Goal: Task Accomplishment & Management: Complete application form

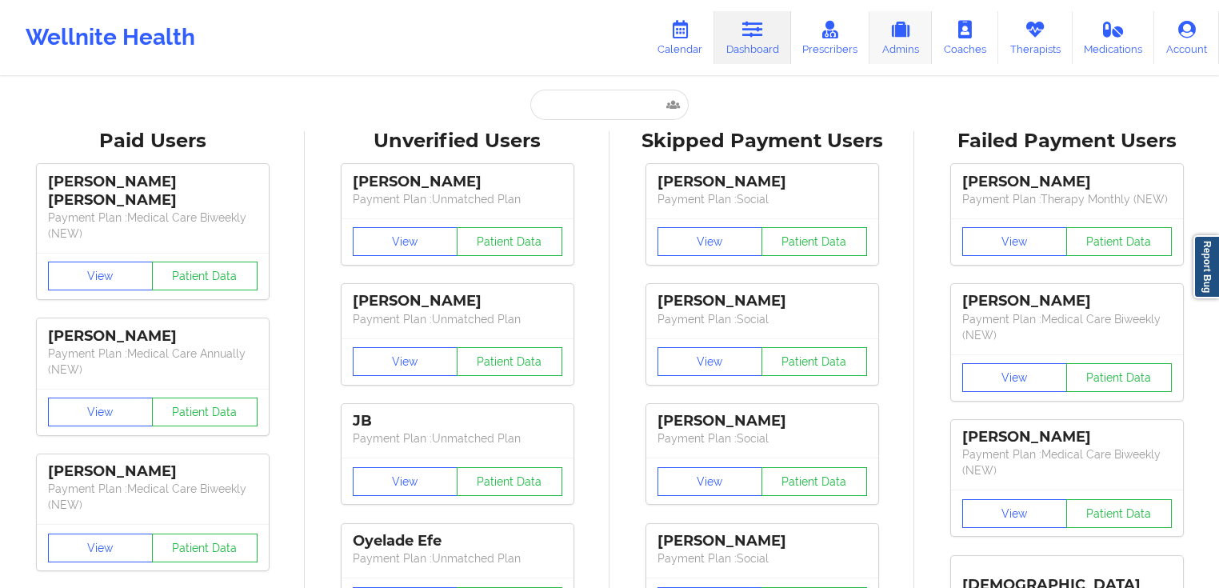
click at [912, 48] on link "Admins" at bounding box center [901, 37] width 62 height 53
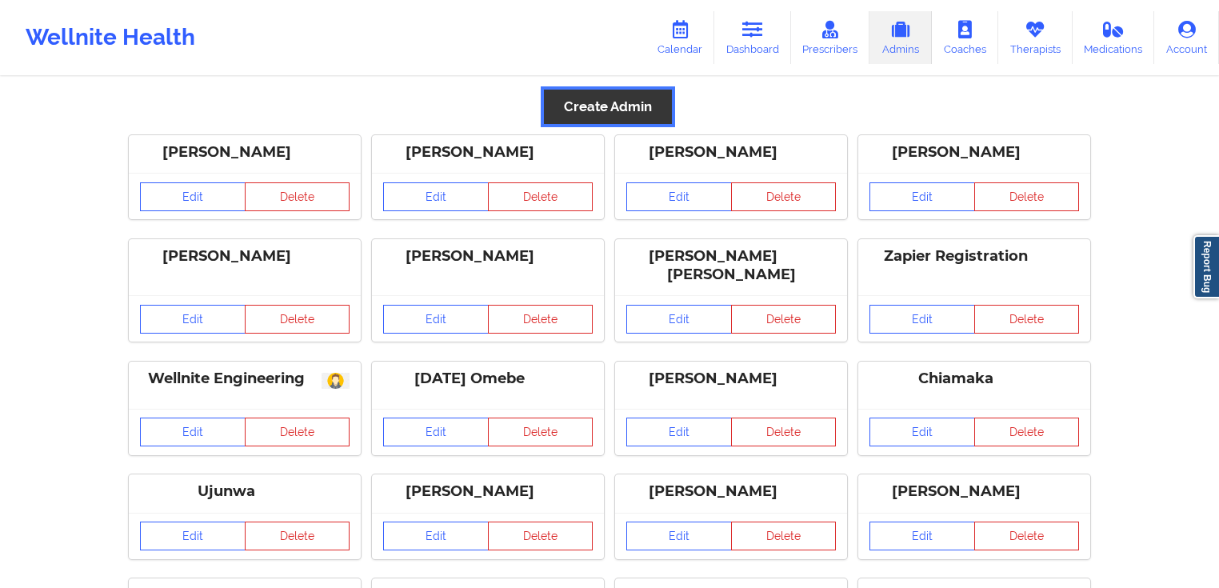
click at [631, 122] on button "Create Admin" at bounding box center [608, 107] width 128 height 34
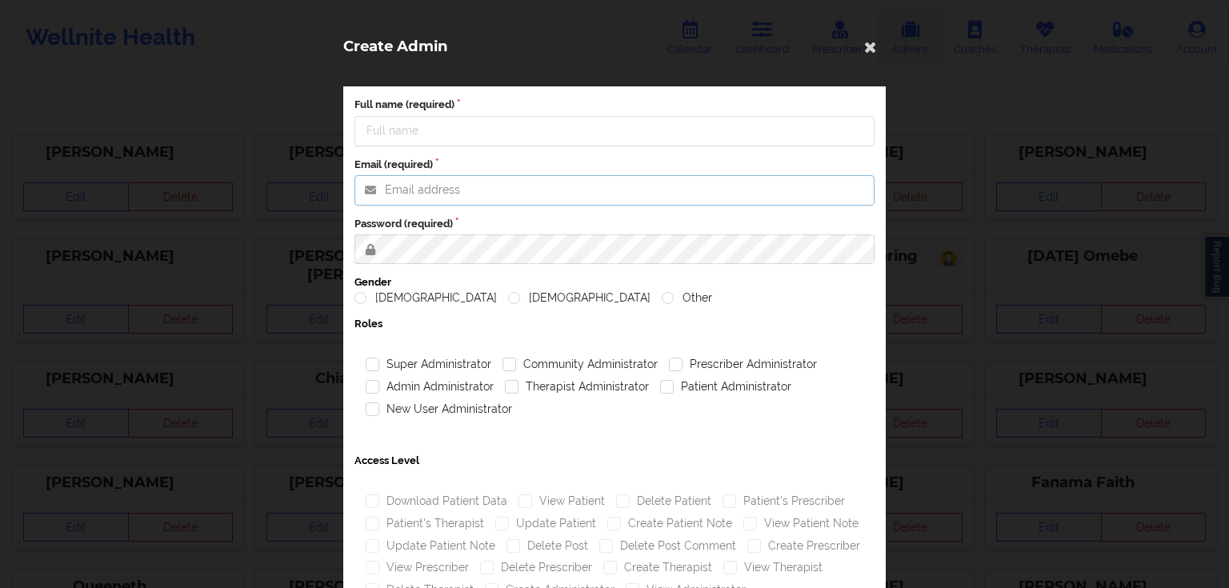
type input "[PERSON_NAME][EMAIL_ADDRESS][PERSON_NAME][DOMAIN_NAME]"
click at [434, 134] on input "Full name (required)" at bounding box center [614, 131] width 520 height 30
paste input "[PERSON_NAME]"
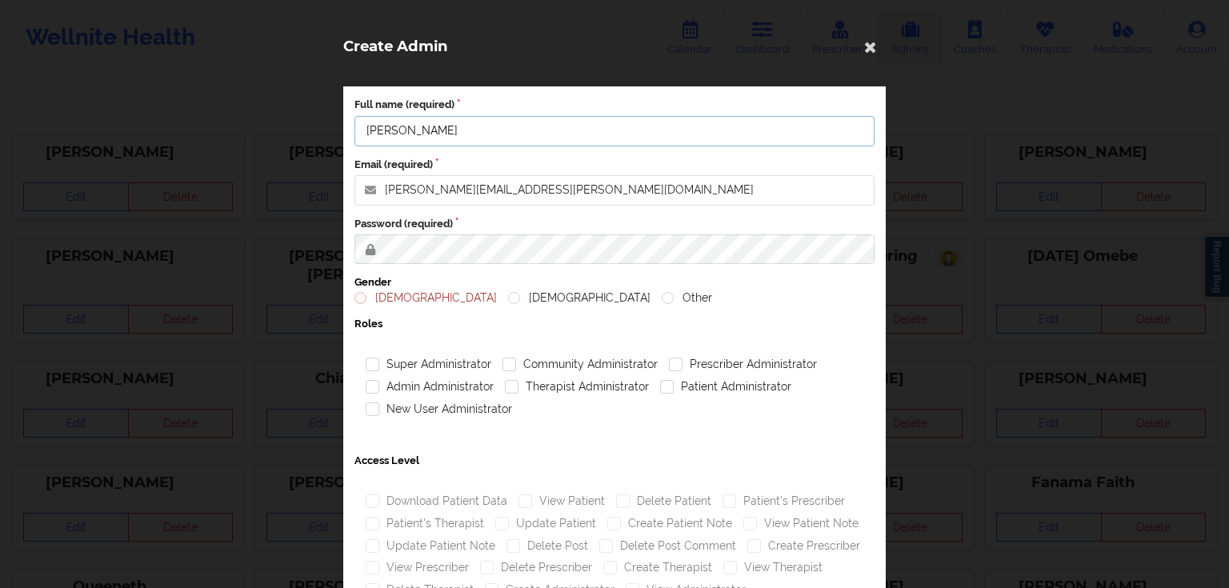
type input "[PERSON_NAME]"
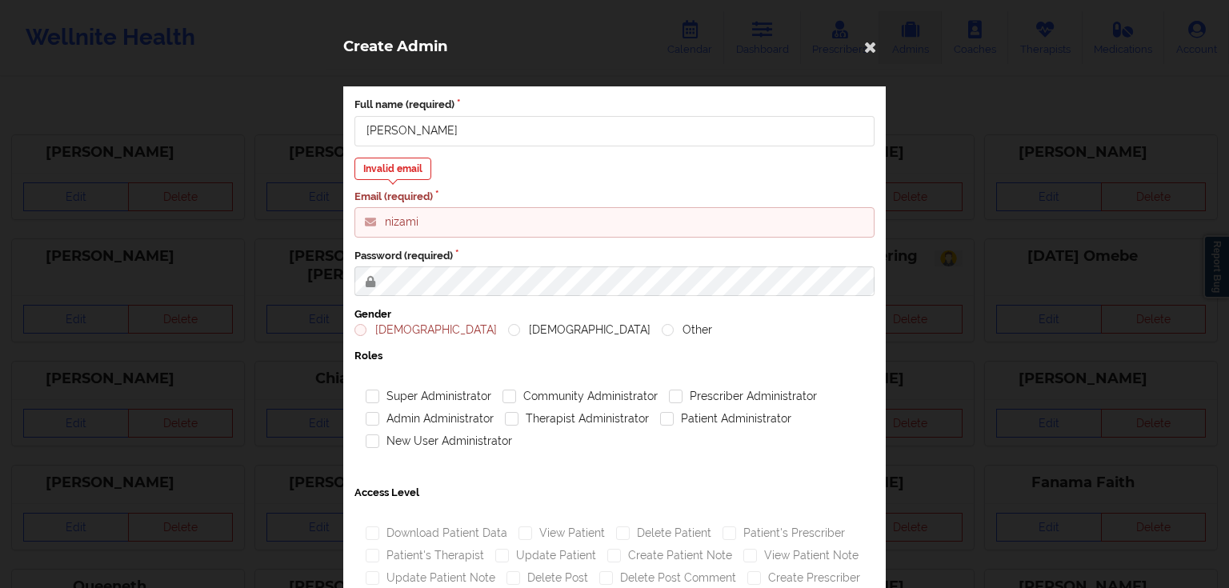
type input "[EMAIL_ADDRESS][DOMAIN_NAME]"
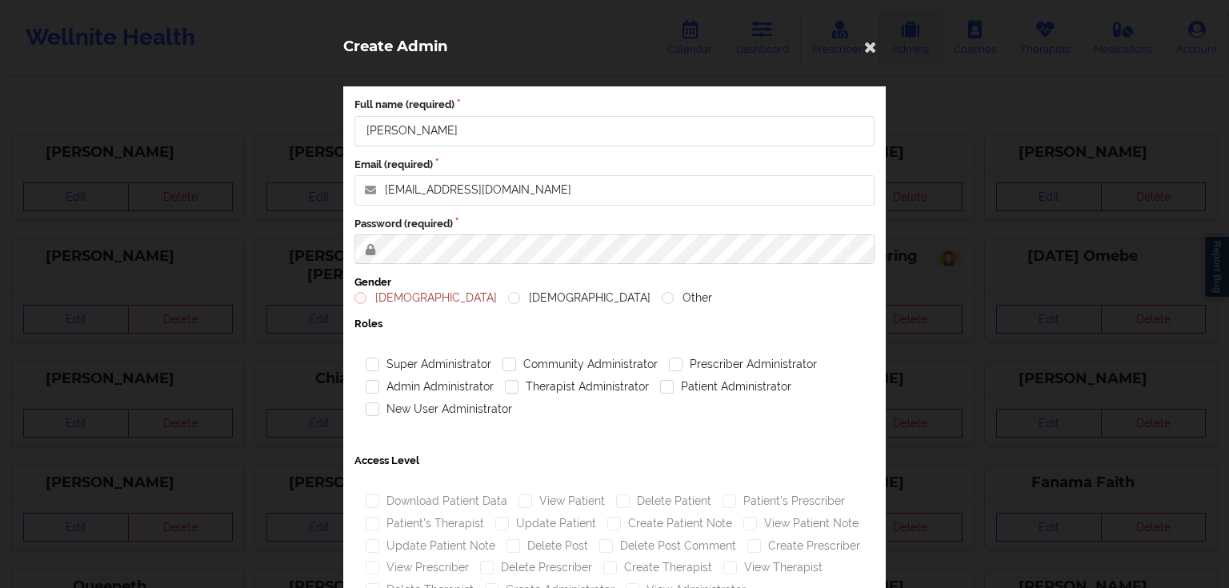
click at [379, 299] on label "[DEMOGRAPHIC_DATA]" at bounding box center [425, 298] width 142 height 14
click at [368, 299] on input "[DEMOGRAPHIC_DATA]" at bounding box center [361, 298] width 14 height 14
radio input "true"
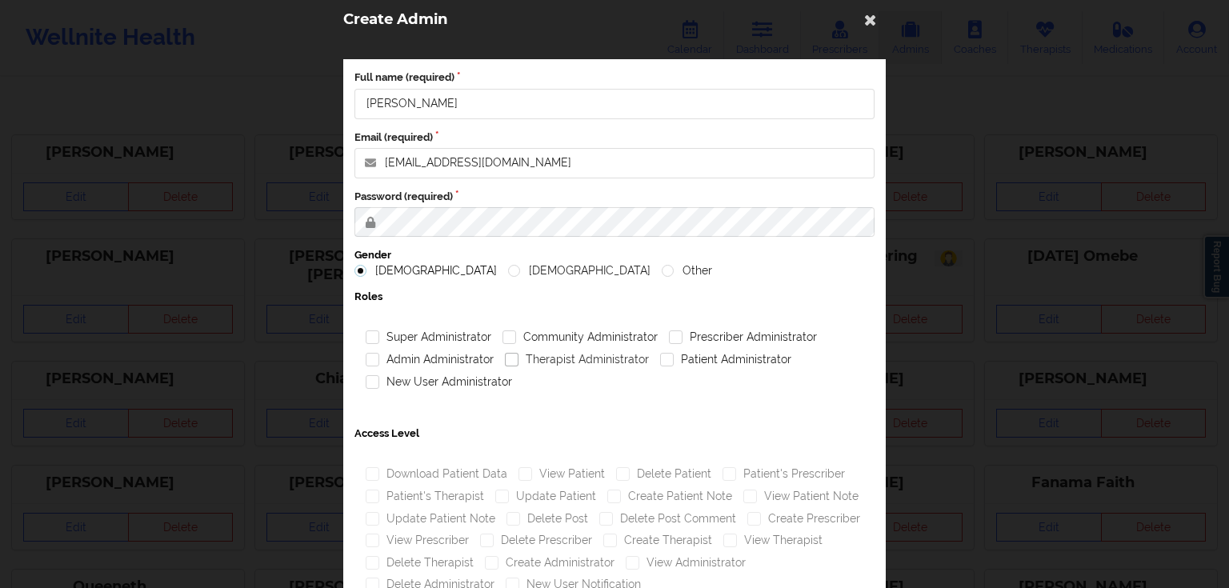
scroll to position [64, 0]
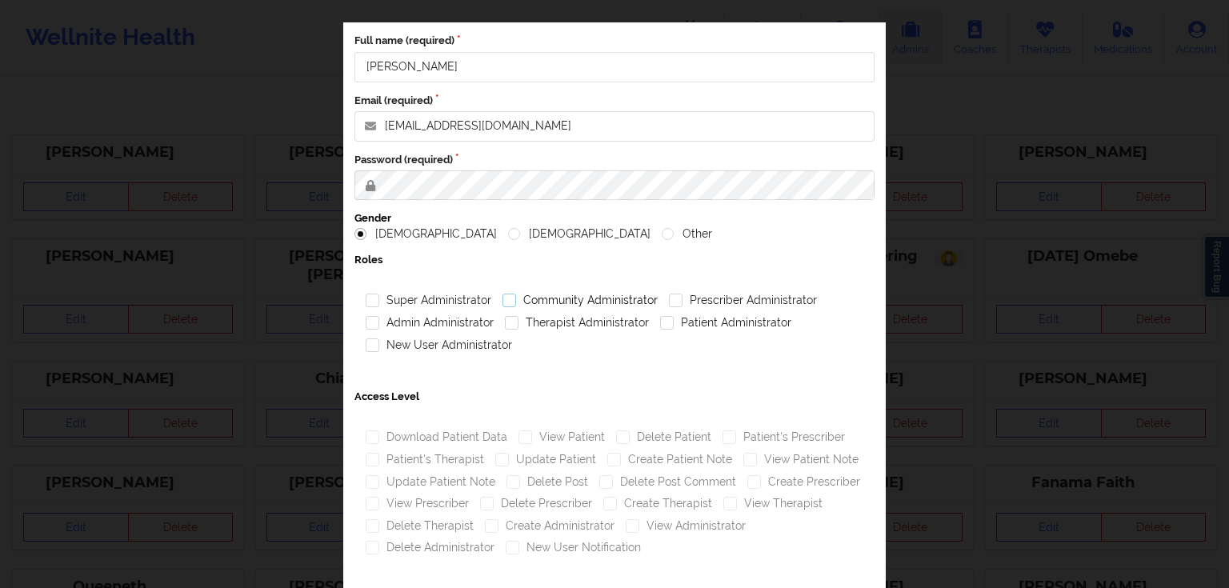
click at [534, 304] on label "Community Administrator" at bounding box center [579, 301] width 155 height 14
click at [516, 304] on input "Community Administrator" at bounding box center [509, 301] width 14 height 14
checkbox input "true"
click at [537, 323] on label "Therapist Administrator" at bounding box center [577, 323] width 144 height 14
click at [518, 323] on input "Therapist Administrator" at bounding box center [512, 323] width 14 height 14
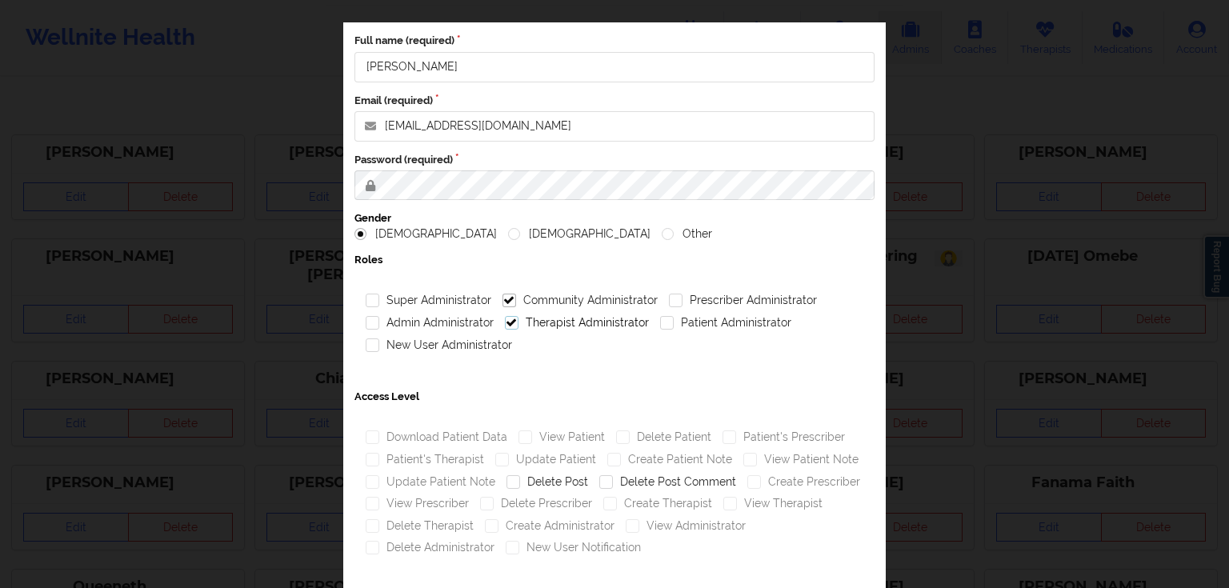
checkbox input "true"
click at [684, 304] on label "Prescriber Administrator" at bounding box center [743, 301] width 148 height 14
click at [682, 304] on input "Prescriber Administrator" at bounding box center [676, 301] width 14 height 14
checkbox input "true"
click at [666, 323] on label "Patient Administrator" at bounding box center [725, 323] width 131 height 14
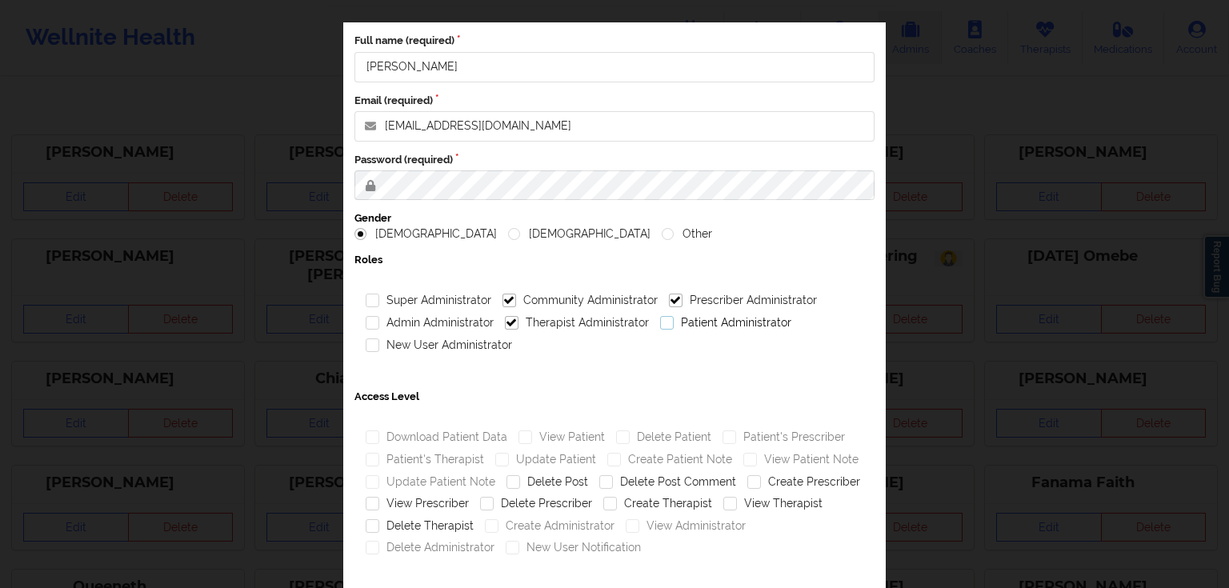
click at [666, 323] on input "Patient Administrator" at bounding box center [667, 323] width 14 height 14
checkbox input "true"
click at [456, 329] on label "Admin Administrator" at bounding box center [430, 323] width 128 height 14
click at [379, 329] on input "Admin Administrator" at bounding box center [373, 323] width 14 height 14
checkbox input "true"
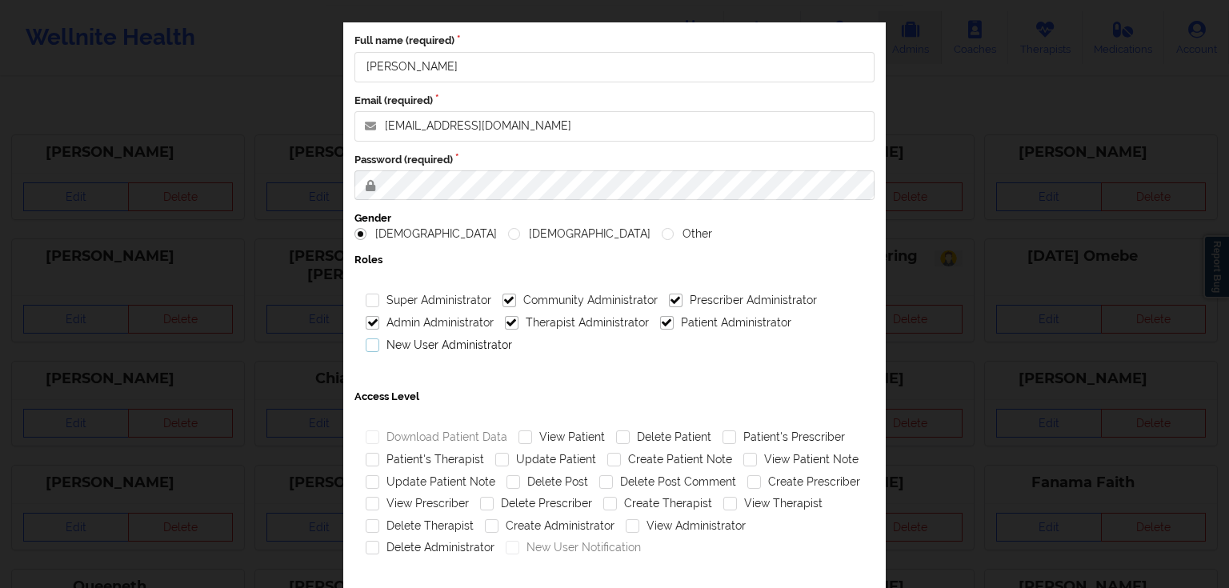
click at [451, 342] on label "New User Administrator" at bounding box center [439, 345] width 146 height 14
click at [379, 342] on input "New User Administrator" at bounding box center [373, 345] width 14 height 14
checkbox input "true"
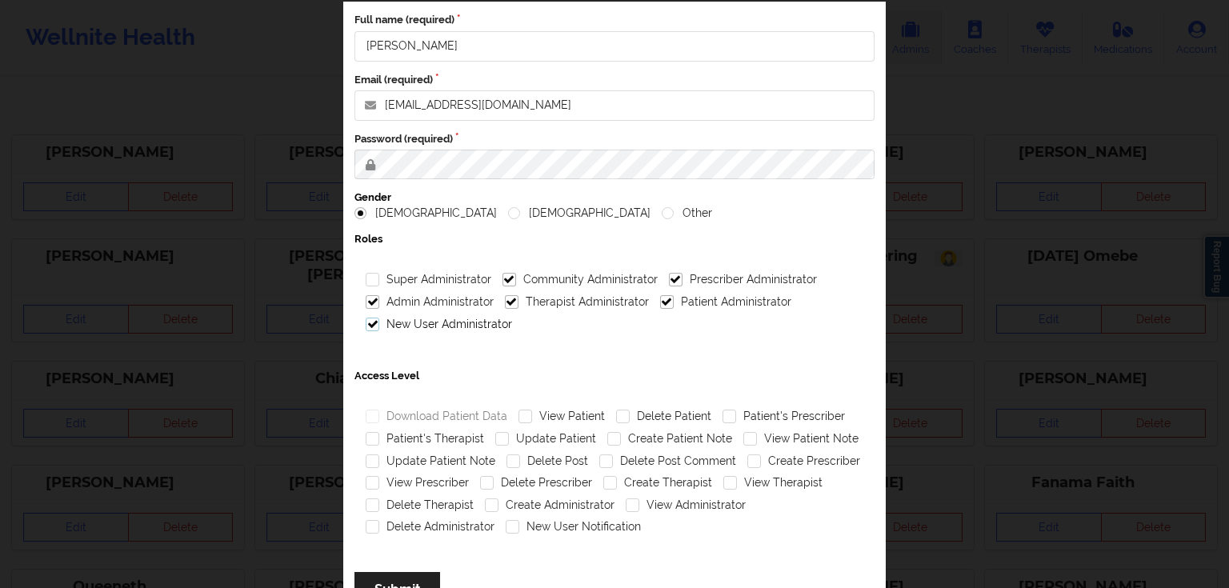
scroll to position [142, 0]
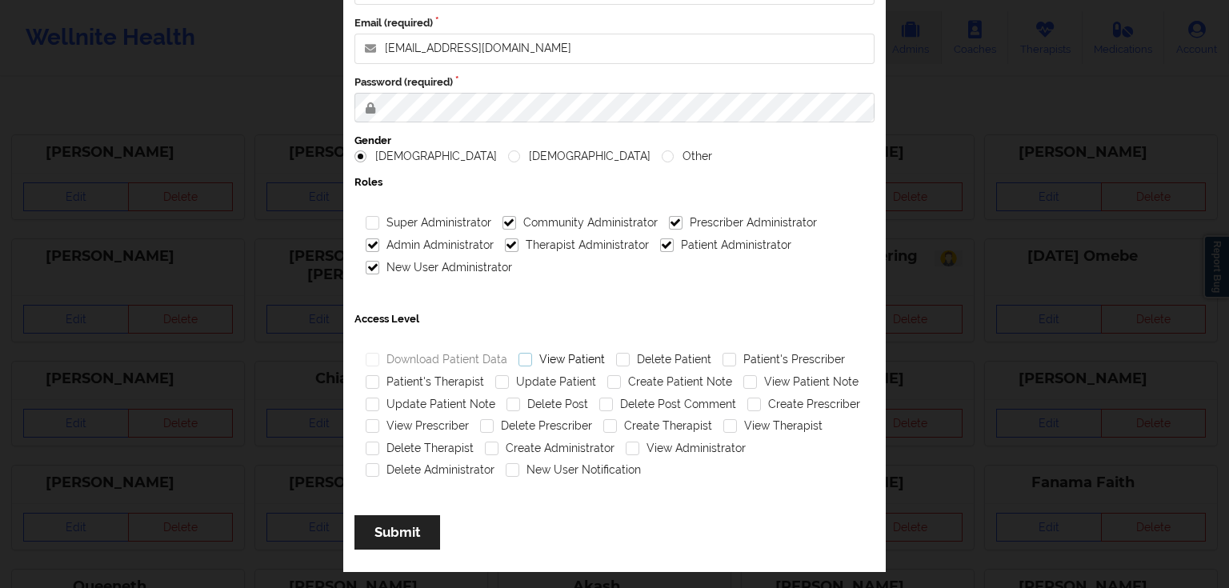
click at [562, 356] on label "View Patient" at bounding box center [561, 360] width 86 height 14
click at [532, 356] on input "View Patient" at bounding box center [525, 360] width 14 height 14
checkbox input "true"
click at [752, 358] on label "Patient's Prescriber" at bounding box center [783, 360] width 122 height 14
click at [736, 358] on input "Patient's Prescriber" at bounding box center [729, 360] width 14 height 14
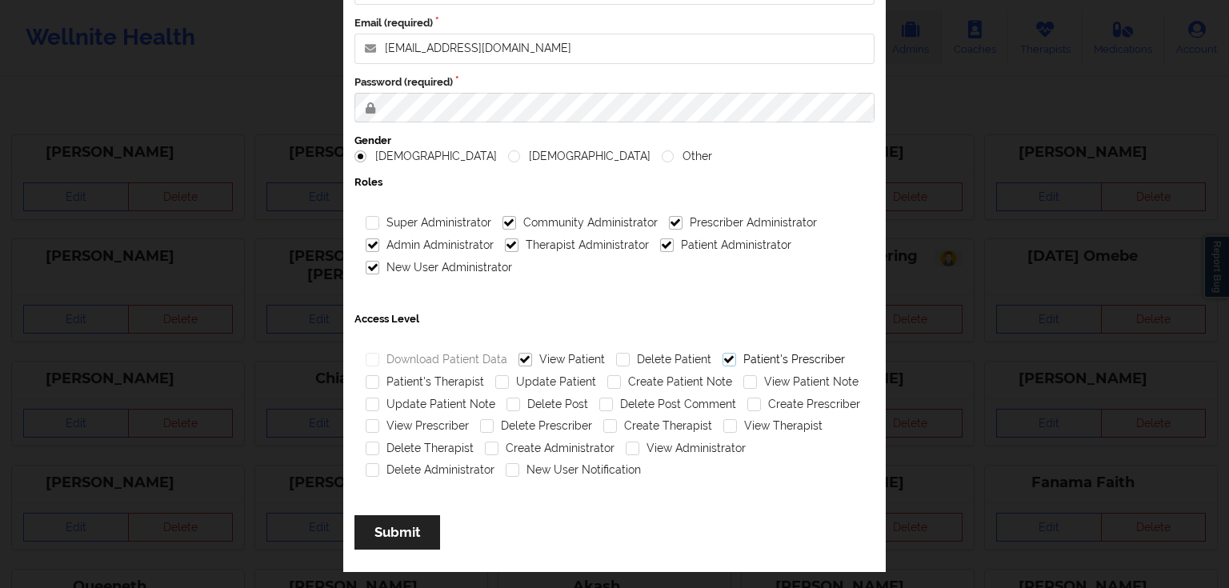
checkbox input "true"
click at [466, 378] on label "Patient's Therapist" at bounding box center [425, 382] width 118 height 14
click at [379, 378] on input "Patient's Therapist" at bounding box center [373, 382] width 14 height 14
checkbox input "true"
click at [525, 378] on label "Update Patient" at bounding box center [545, 382] width 101 height 14
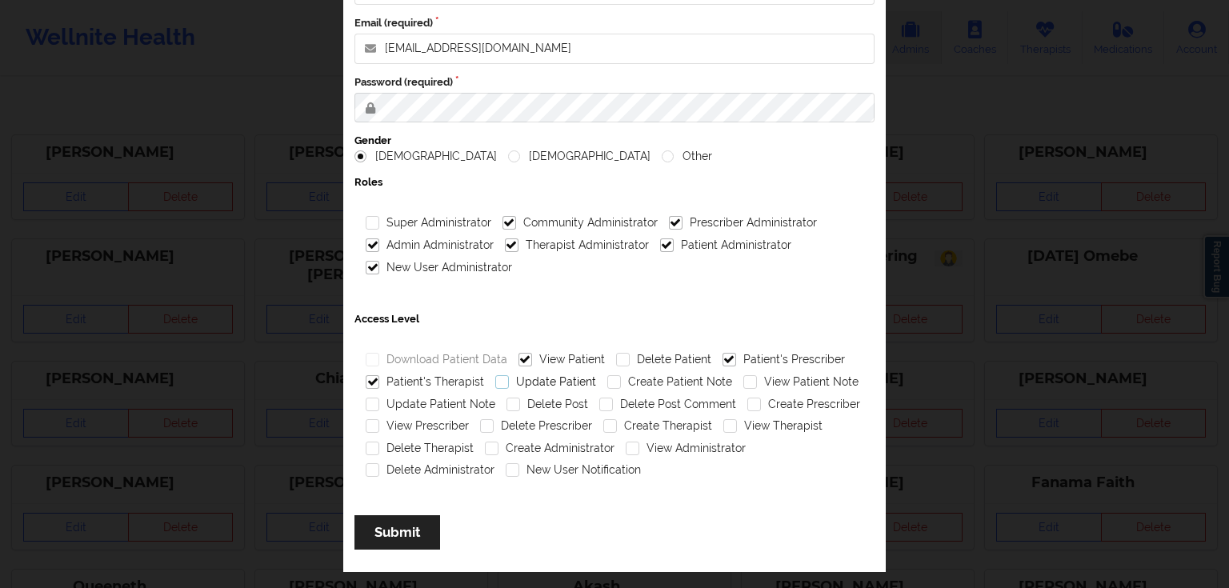
click at [509, 378] on input "Update Patient" at bounding box center [502, 382] width 14 height 14
checkbox input "true"
click at [647, 381] on label "Create Patient Note" at bounding box center [669, 382] width 125 height 14
click at [621, 381] on input "Create Patient Note" at bounding box center [614, 382] width 14 height 14
checkbox input "true"
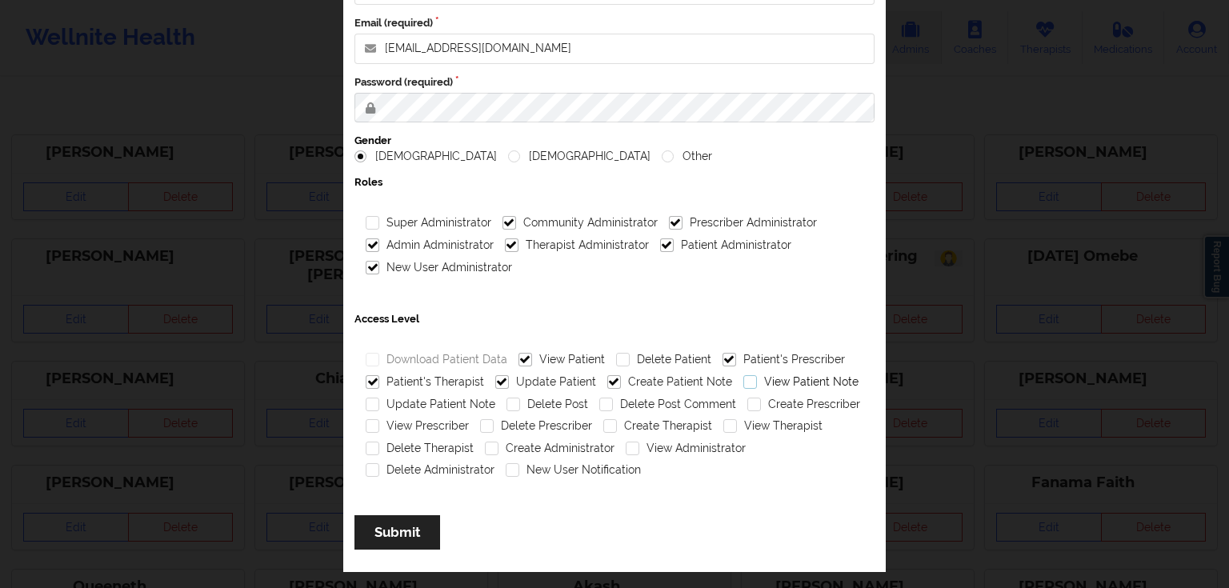
click at [750, 384] on label "View Patient Note" at bounding box center [800, 382] width 115 height 14
click at [750, 384] on input "View Patient Note" at bounding box center [750, 382] width 14 height 14
checkbox input "true"
click at [477, 405] on label "Update Patient Note" at bounding box center [431, 405] width 130 height 14
click at [379, 405] on input "Update Patient Note" at bounding box center [373, 405] width 14 height 14
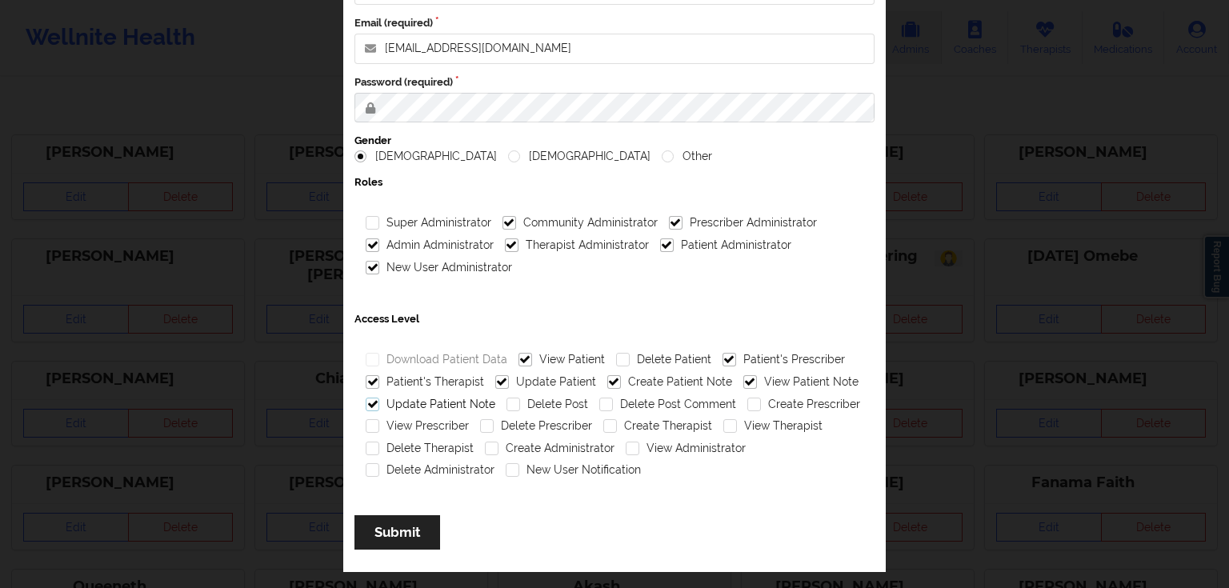
checkbox input "true"
click at [762, 406] on label "Create Prescriber" at bounding box center [803, 405] width 113 height 14
click at [761, 406] on input "Create Prescriber" at bounding box center [754, 405] width 14 height 14
checkbox input "true"
click at [447, 430] on label "View Prescriber" at bounding box center [417, 426] width 103 height 14
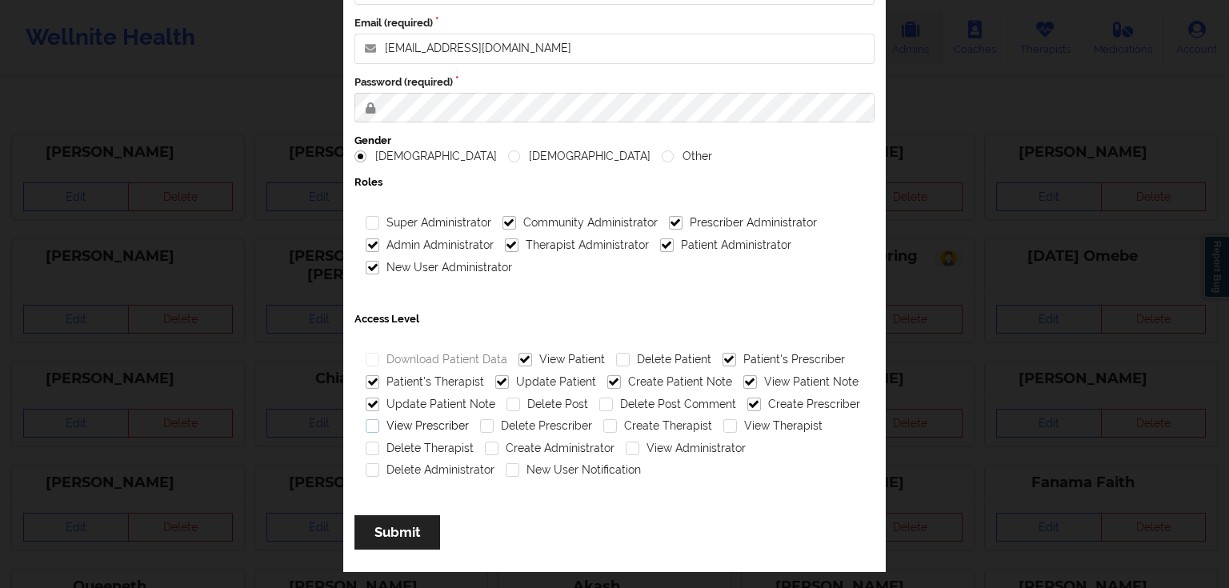
click at [379, 430] on input "View Prescriber" at bounding box center [373, 426] width 14 height 14
checkbox input "true"
click at [765, 422] on label "View Therapist" at bounding box center [772, 426] width 99 height 14
click at [737, 422] on input "View Therapist" at bounding box center [730, 426] width 14 height 14
checkbox input "true"
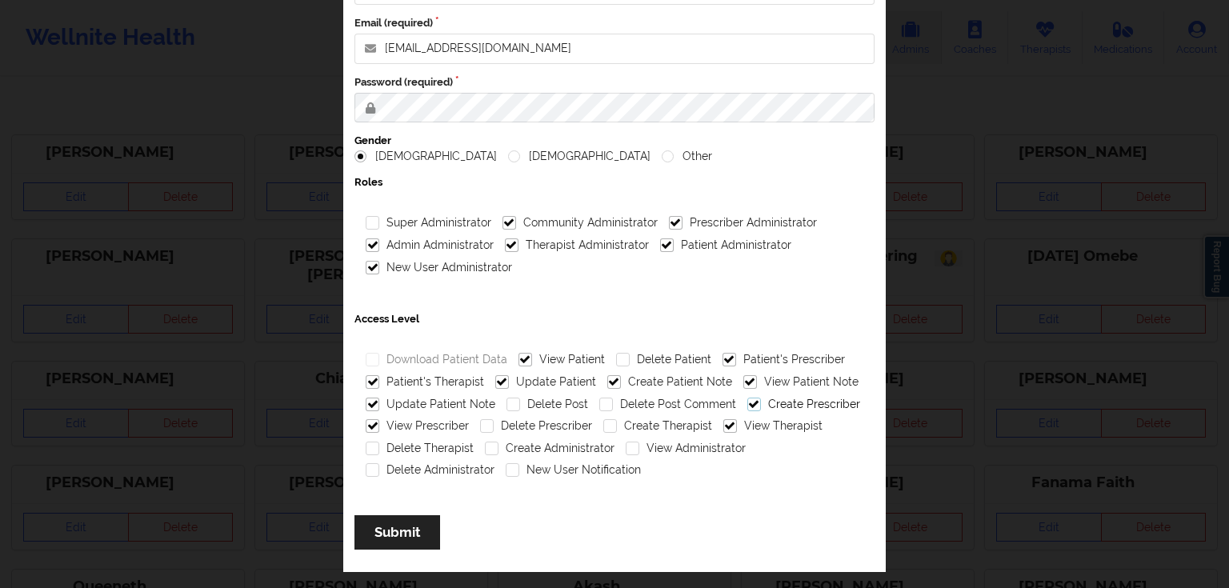
click at [778, 406] on label "Create Prescriber" at bounding box center [803, 405] width 113 height 14
click at [761, 406] on input "Create Prescriber" at bounding box center [754, 405] width 14 height 14
checkbox input "false"
click at [653, 446] on label "View Administrator" at bounding box center [686, 449] width 120 height 14
click at [639, 446] on input "View Administrator" at bounding box center [633, 449] width 14 height 14
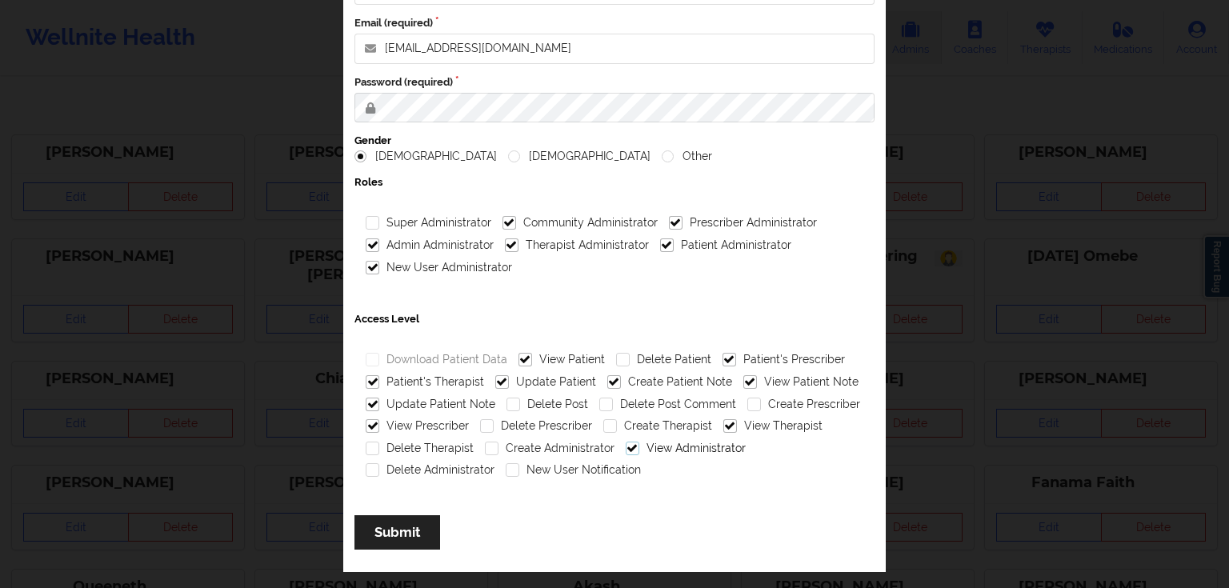
checkbox input "true"
click at [568, 464] on label "New User Notification" at bounding box center [573, 470] width 135 height 14
click at [519, 464] on input "New User Notification" at bounding box center [513, 470] width 14 height 14
checkbox input "true"
click at [407, 533] on button "Submit" at bounding box center [397, 532] width 86 height 34
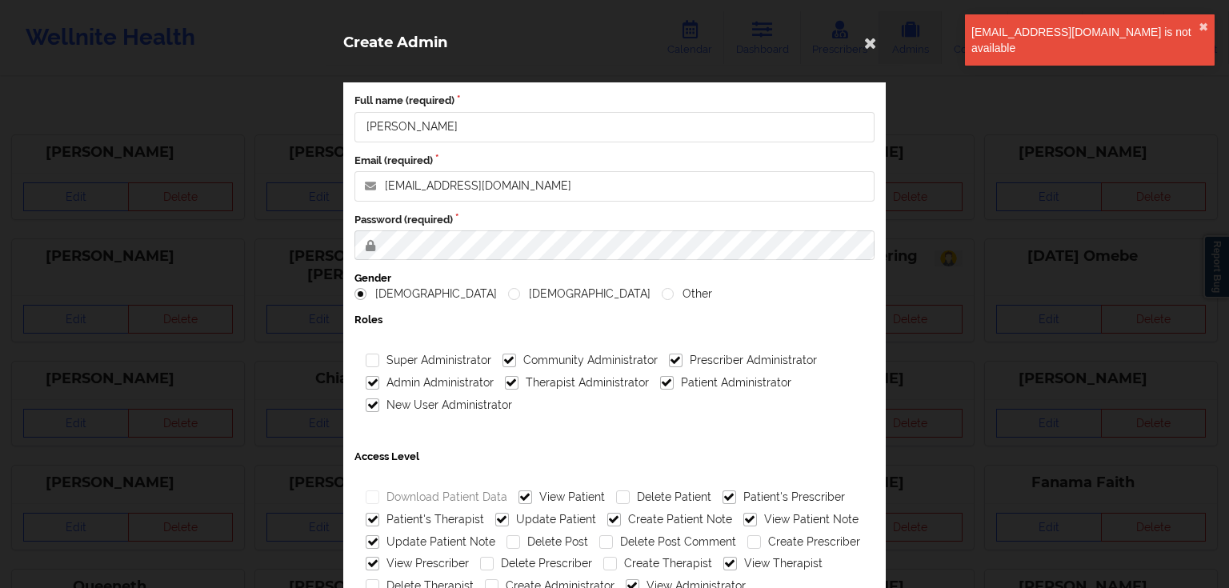
scroll to position [0, 0]
